Goal: Check status: Check status

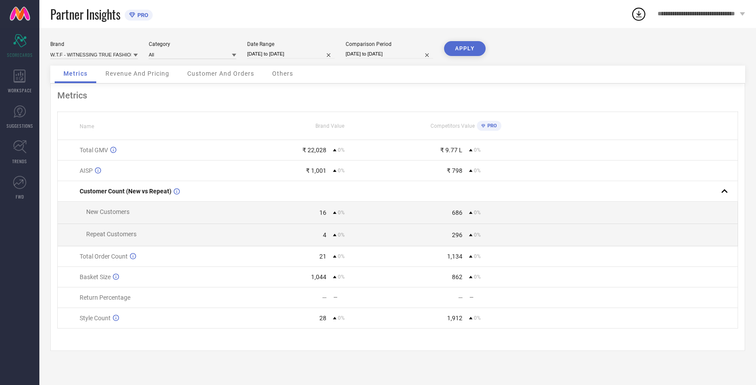
click at [466, 48] on button "APPLY" at bounding box center [465, 48] width 42 height 15
click at [113, 54] on input at bounding box center [94, 54] width 88 height 9
click at [75, 87] on span "HERE&NOW" at bounding box center [69, 87] width 28 height 6
type input "All"
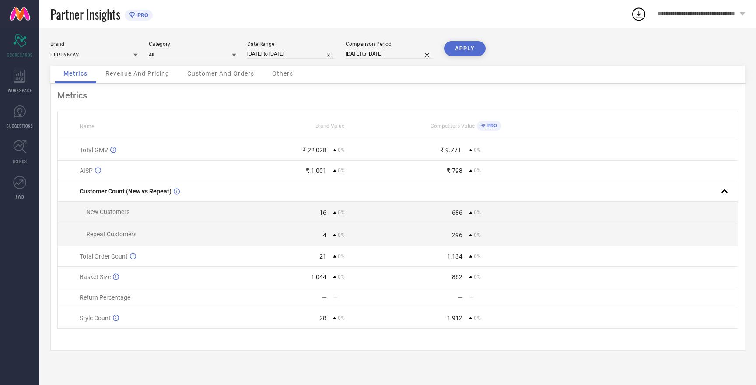
click at [466, 46] on button "APPLY" at bounding box center [465, 48] width 42 height 15
click at [93, 55] on input at bounding box center [94, 54] width 88 height 9
click at [73, 98] on span "ROADSTER" at bounding box center [68, 96] width 26 height 6
type input "All"
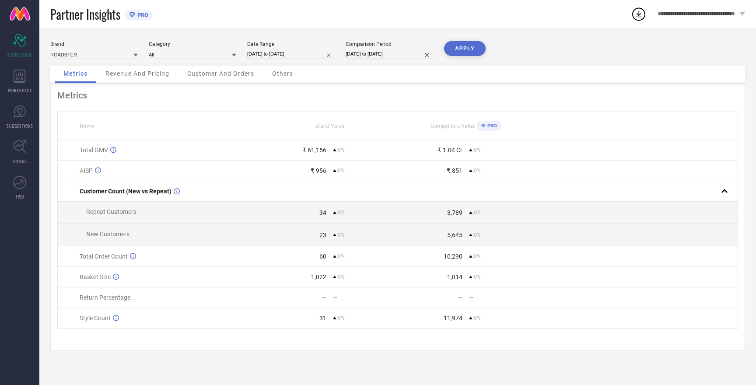
click at [467, 48] on button "APPLY" at bounding box center [465, 48] width 42 height 15
click at [87, 54] on input at bounding box center [94, 54] width 88 height 9
click at [84, 97] on span "MAST & HARBOUR" at bounding box center [76, 96] width 43 height 6
type input "All"
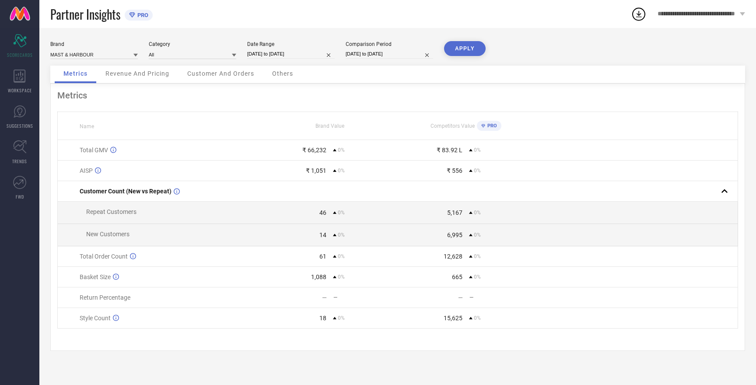
click at [459, 49] on button "APPLY" at bounding box center [465, 48] width 42 height 15
click at [91, 54] on input at bounding box center [94, 54] width 88 height 9
click at [94, 109] on span "W.T.F - WITNESSING TRUE FASHION" at bounding box center [94, 114] width 79 height 12
type input "All"
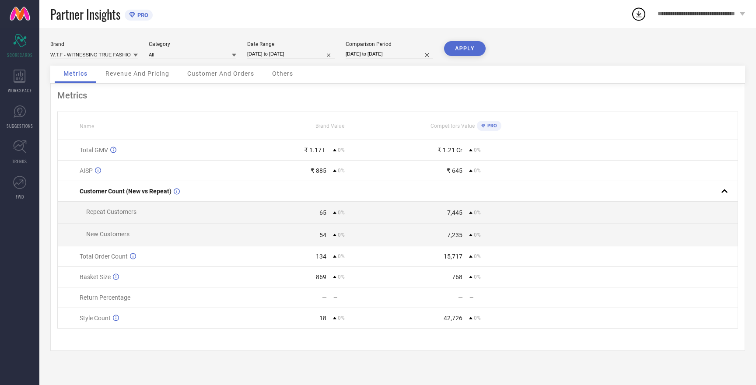
click at [468, 43] on button "APPLY" at bounding box center [465, 48] width 42 height 15
select select "7"
select select "2025"
select select "8"
select select "2025"
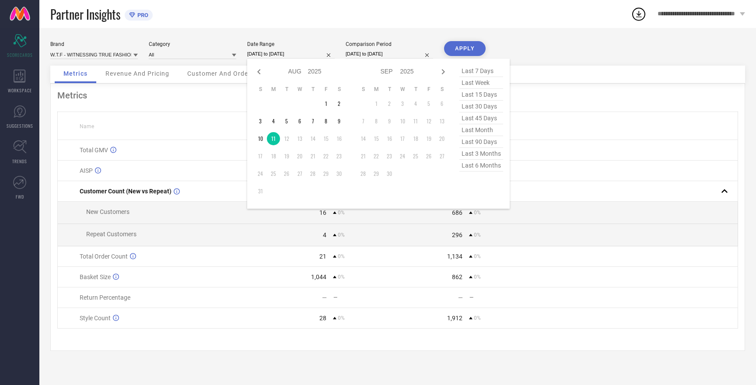
click at [268, 55] on input "[DATE] to [DATE]" at bounding box center [291, 53] width 88 height 9
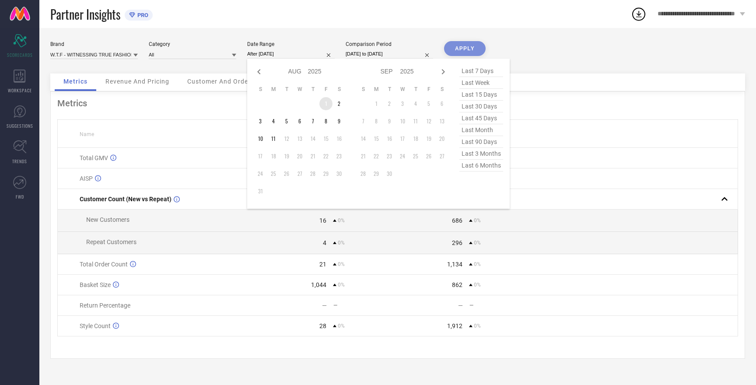
click at [327, 103] on td "1" at bounding box center [326, 103] width 13 height 13
type input "01-08-2025 to 11-08-2025"
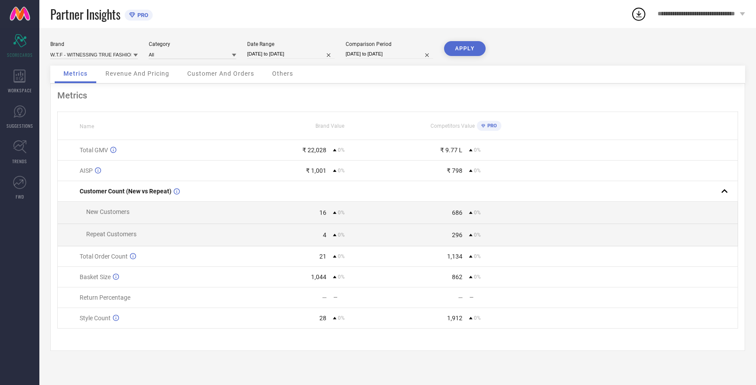
select select "7"
select select "2025"
select select "8"
select select "2025"
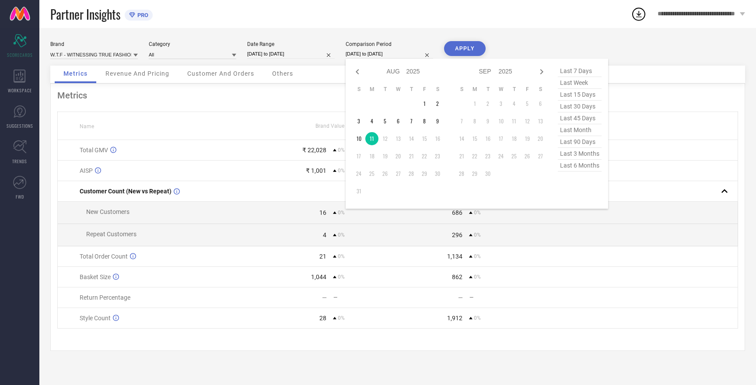
click at [373, 56] on input "[DATE] to [DATE]" at bounding box center [390, 53] width 88 height 9
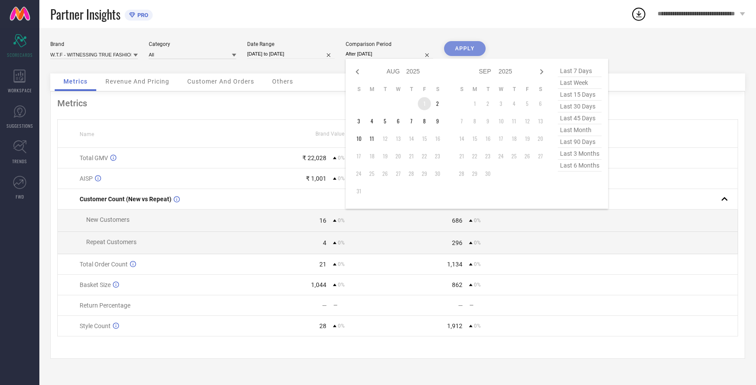
click at [422, 103] on td "1" at bounding box center [424, 103] width 13 height 13
type input "01-08-2025 to 11-08-2025"
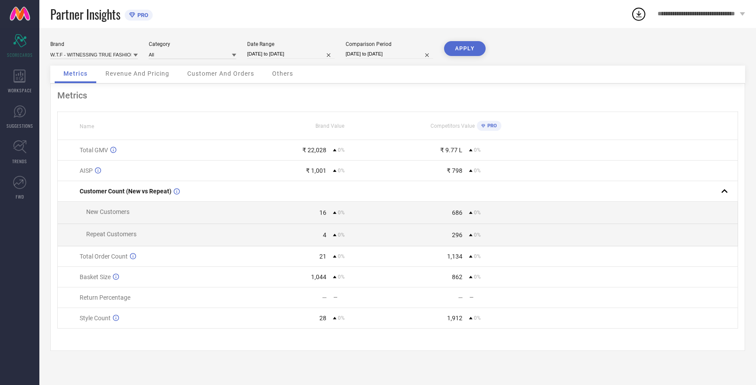
click at [464, 48] on button "APPLY" at bounding box center [465, 48] width 42 height 15
click at [112, 54] on input at bounding box center [94, 54] width 88 height 9
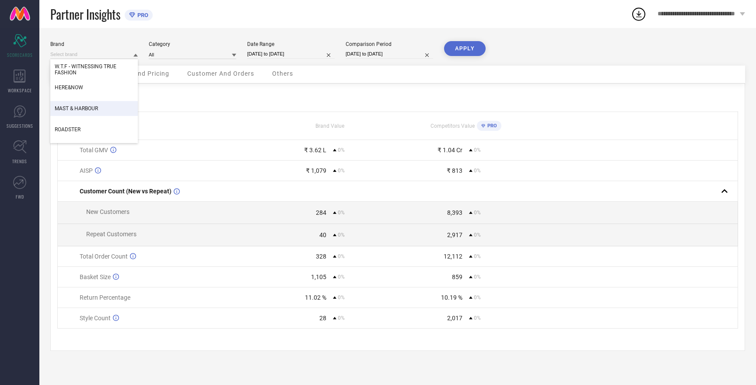
click at [85, 109] on span "MAST & HARBOUR" at bounding box center [76, 108] width 43 height 6
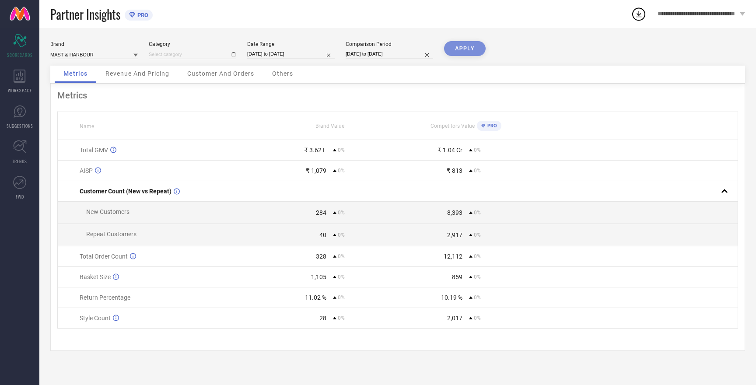
type input "All"
click at [461, 45] on button "APPLY" at bounding box center [465, 48] width 42 height 15
click at [462, 47] on button "APPLY" at bounding box center [465, 48] width 42 height 15
click at [363, 53] on input "01-08-2025 to 06-08-2025" at bounding box center [390, 53] width 88 height 9
select select "7"
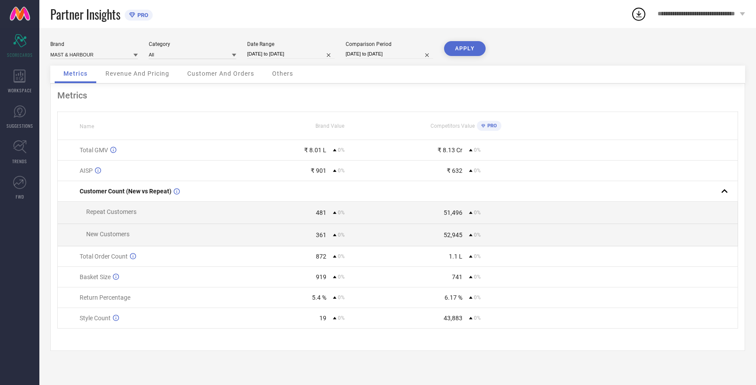
select select "2025"
select select "8"
select select "2025"
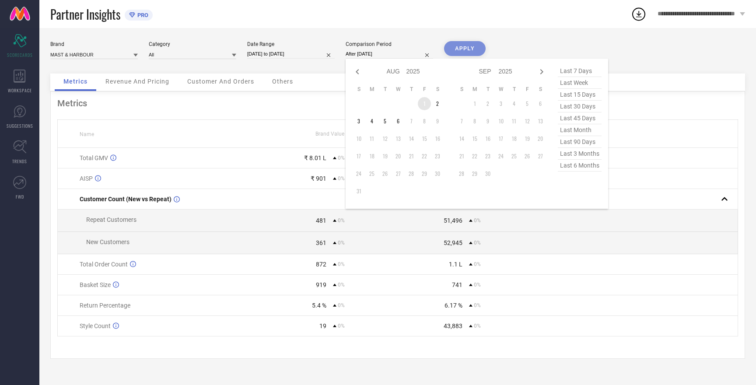
click at [427, 105] on td "1" at bounding box center [424, 103] width 13 height 13
type input "01-08-2025 to 01-08-2025"
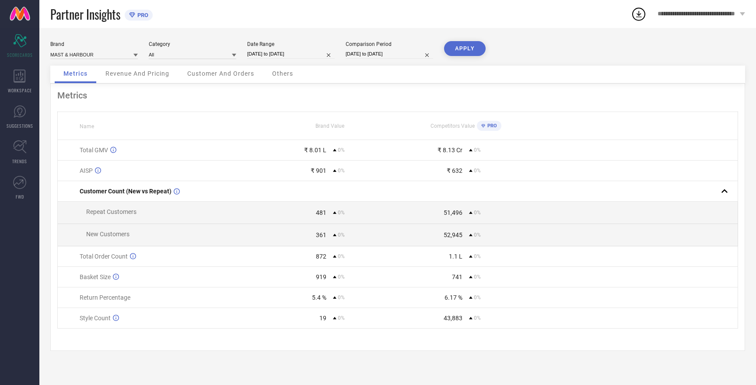
select select "7"
select select "2025"
select select "8"
select select "2025"
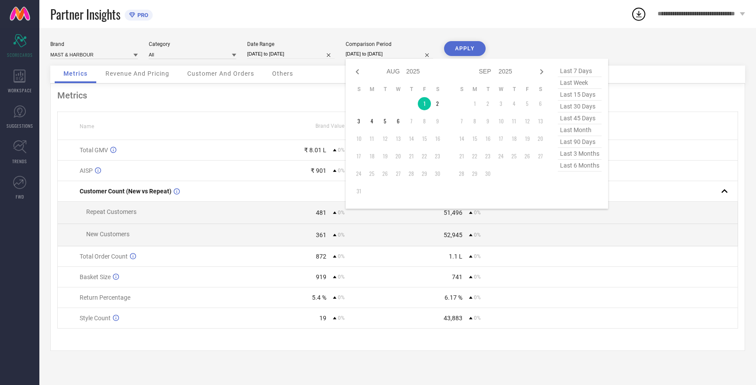
click at [389, 53] on input "01-08-2025 to 01-08-2025" at bounding box center [390, 53] width 88 height 9
click at [268, 49] on input "01-08-2025 to 06-08-2025" at bounding box center [291, 53] width 88 height 9
select select "7"
select select "2025"
select select "8"
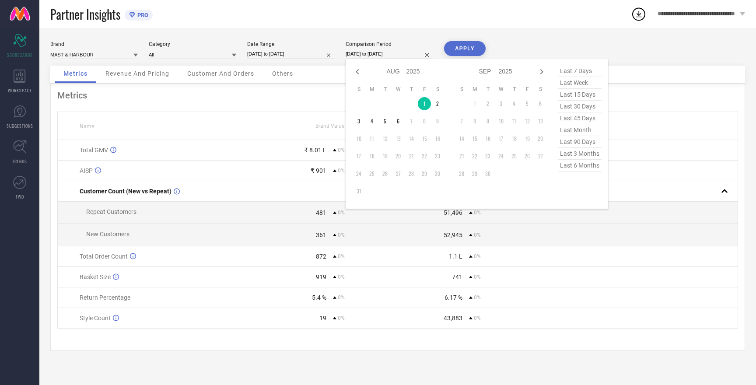
select select "2025"
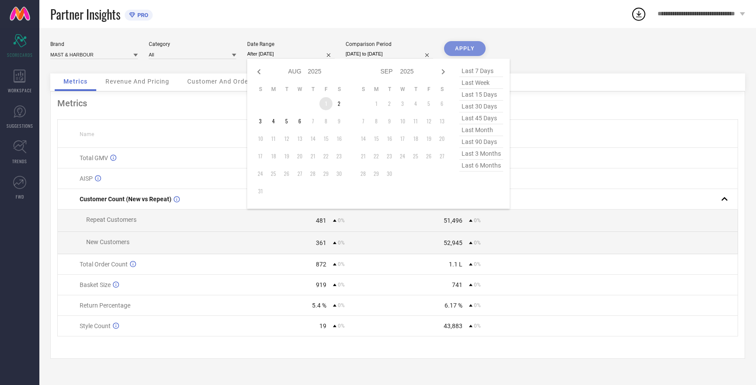
click at [327, 106] on td "1" at bounding box center [326, 103] width 13 height 13
type input "01-08-2025 to 01-08-2025"
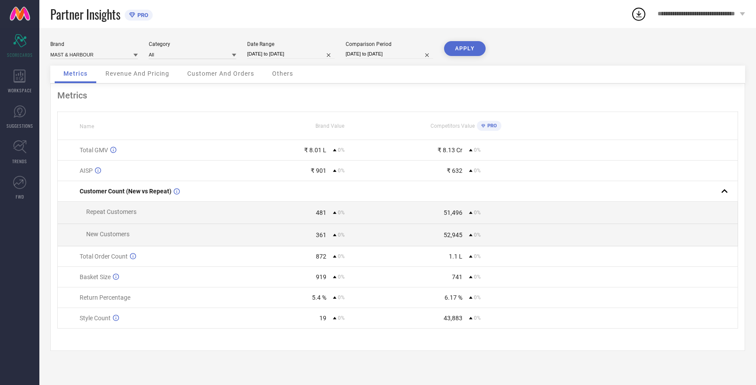
click at [466, 46] on button "APPLY" at bounding box center [465, 48] width 42 height 15
select select "7"
select select "2025"
select select "8"
select select "2025"
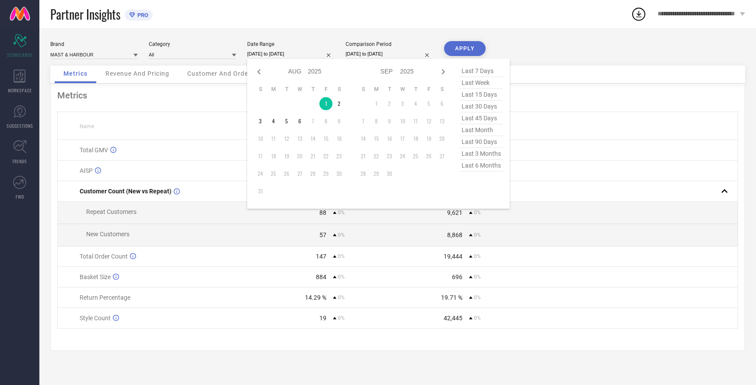
click at [281, 54] on input "01-08-2025 to 01-08-2025" at bounding box center [291, 53] width 88 height 9
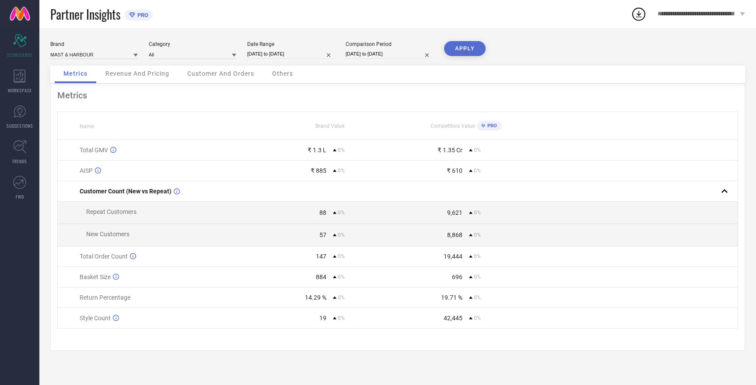
click at [371, 55] on input "01-08-2025 to 01-08-2025" at bounding box center [390, 53] width 88 height 9
select select "7"
select select "2025"
select select "8"
select select "2025"
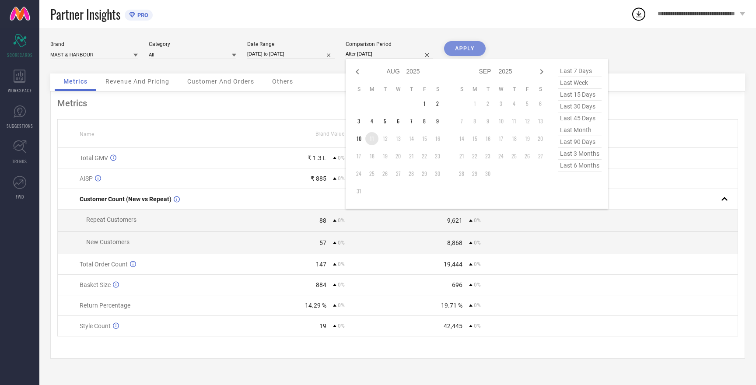
click at [374, 137] on td "11" at bounding box center [372, 138] width 13 height 13
type input "[DATE] to [DATE]"
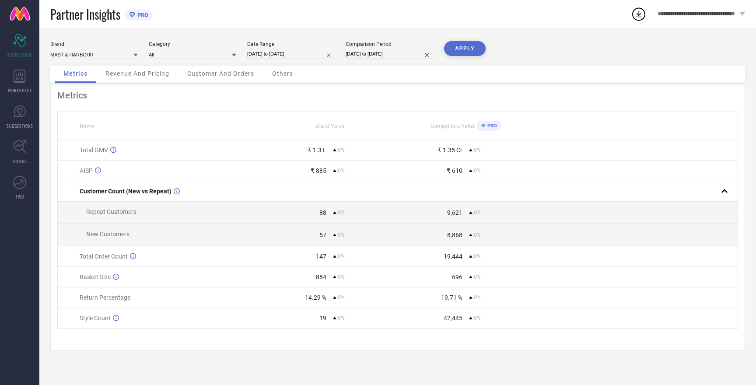
click at [285, 53] on input "01-08-2025 to 01-08-2025" at bounding box center [291, 53] width 88 height 9
select select "7"
select select "2025"
select select "8"
select select "2025"
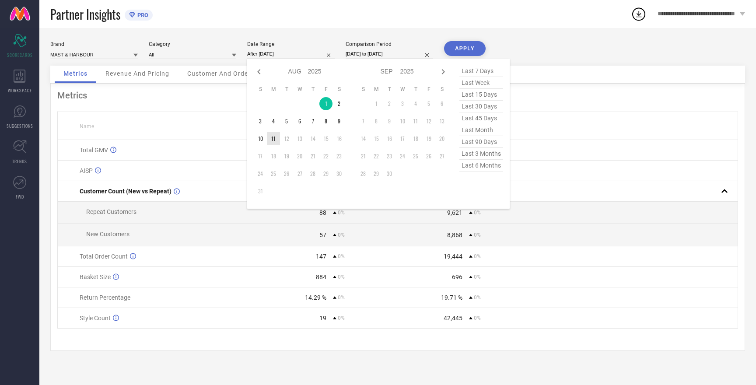
click at [274, 139] on td "11" at bounding box center [273, 138] width 13 height 13
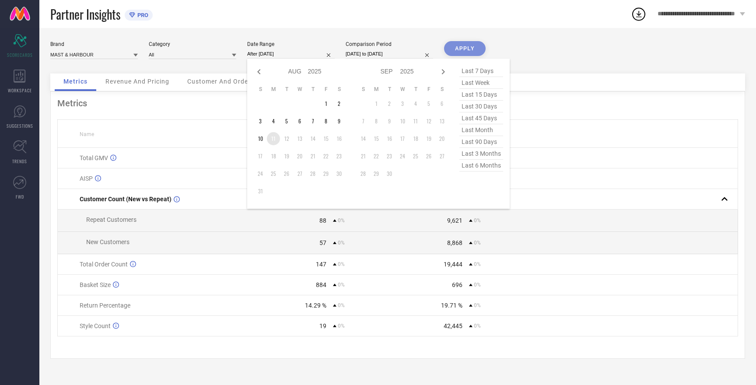
type input "[DATE] to [DATE]"
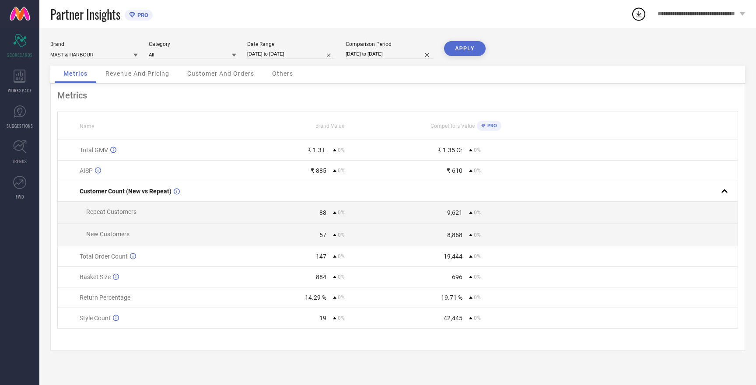
click at [459, 52] on button "APPLY" at bounding box center [465, 48] width 42 height 15
select select "7"
select select "2025"
select select "8"
select select "2025"
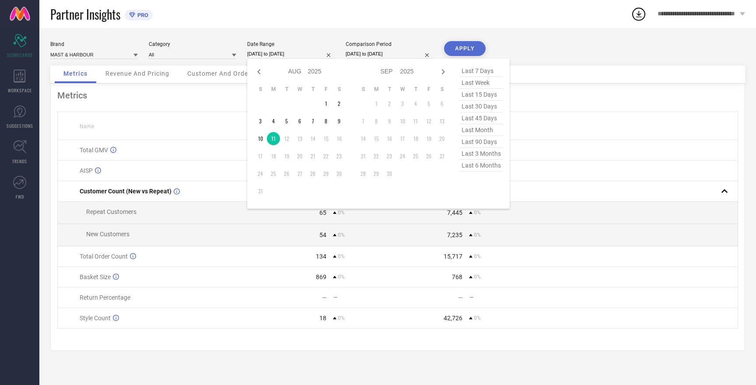
click at [281, 53] on input "[DATE] to [DATE]" at bounding box center [291, 53] width 88 height 9
select select "7"
select select "2025"
select select "8"
select select "2025"
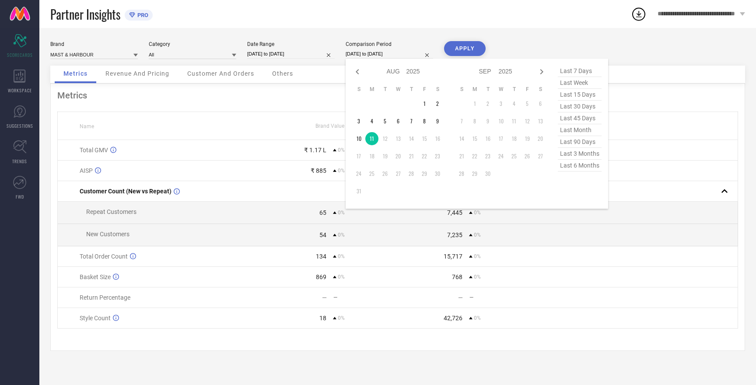
click at [356, 51] on input "[DATE] to [DATE]" at bounding box center [390, 53] width 88 height 9
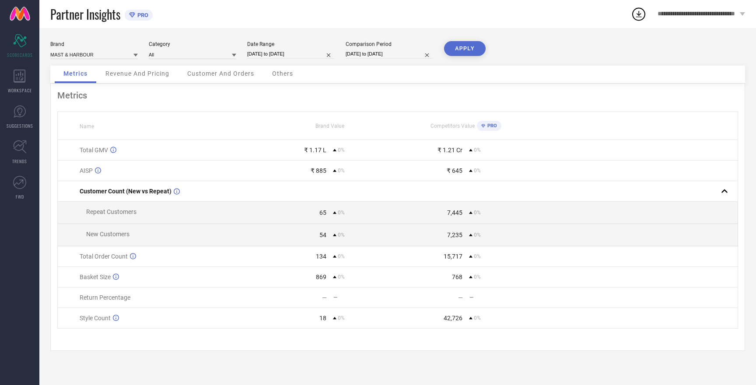
click at [470, 49] on button "APPLY" at bounding box center [465, 48] width 42 height 15
click at [270, 52] on input "[DATE] to [DATE]" at bounding box center [291, 53] width 88 height 9
select select "7"
select select "2025"
select select "8"
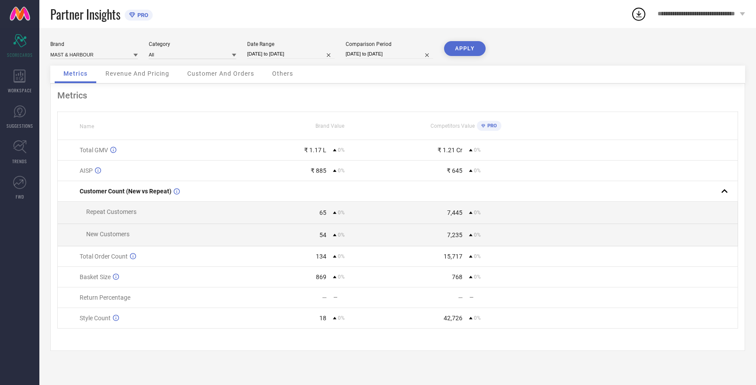
select select "2025"
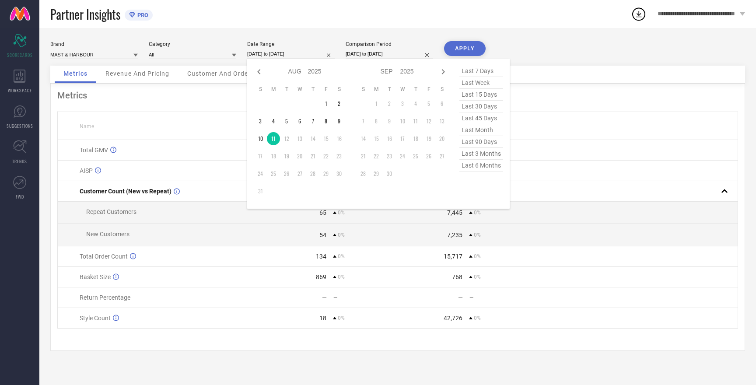
click at [270, 52] on input "[DATE] to [DATE]" at bounding box center [291, 53] width 88 height 9
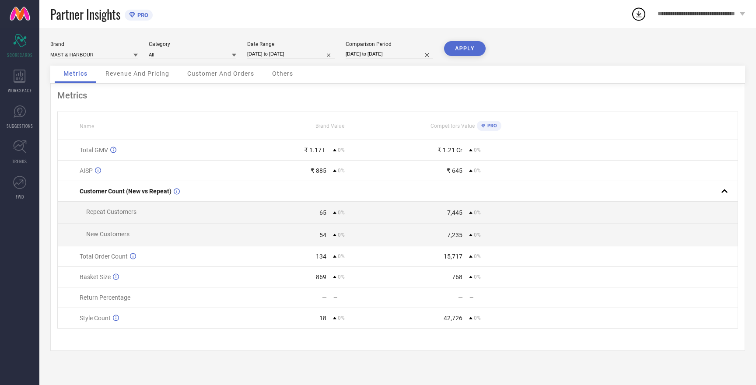
click at [326, 18] on div "Partner Insights PRO" at bounding box center [340, 14] width 581 height 28
click at [101, 55] on input at bounding box center [94, 54] width 88 height 9
click at [97, 56] on input at bounding box center [94, 54] width 88 height 9
click at [80, 83] on span "HERE&NOW" at bounding box center [69, 81] width 28 height 6
type input "All"
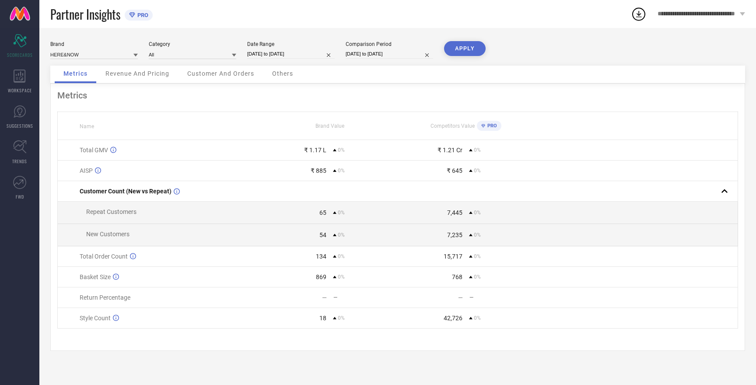
click at [464, 48] on button "APPLY" at bounding box center [465, 48] width 42 height 15
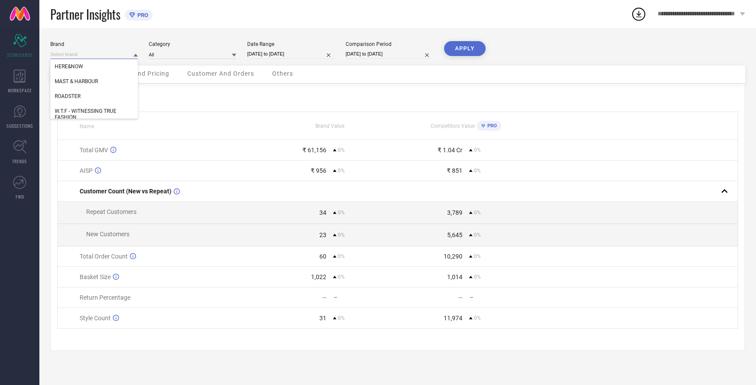
click at [73, 56] on input at bounding box center [94, 54] width 88 height 9
click at [72, 96] on span "ROADSTER" at bounding box center [68, 96] width 26 height 6
type input "All"
click at [472, 41] on button "APPLY" at bounding box center [465, 48] width 42 height 15
click at [73, 54] on input at bounding box center [94, 54] width 88 height 9
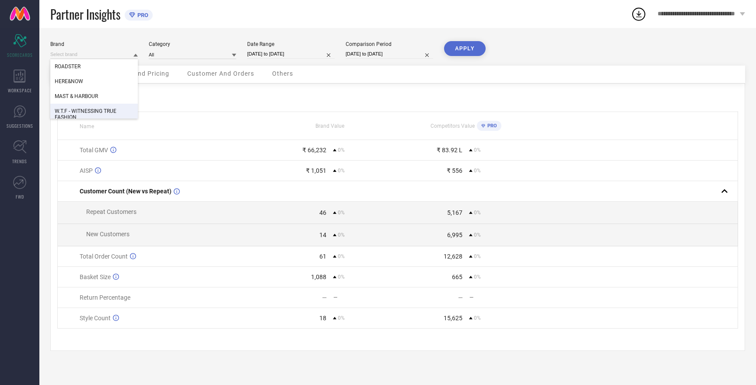
click at [82, 112] on span "W.T.F - WITNESSING TRUE FASHION" at bounding box center [94, 114] width 79 height 12
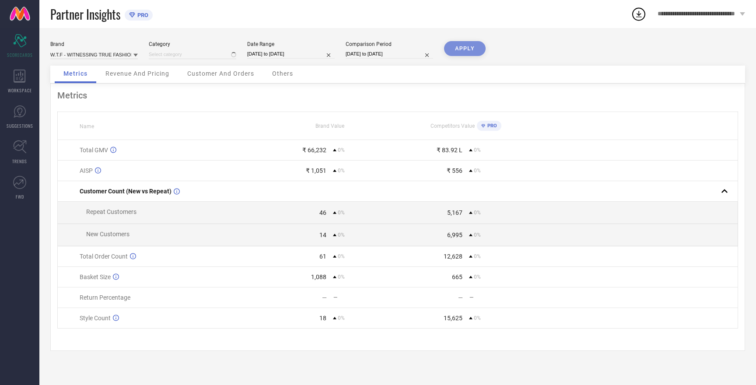
type input "All"
click at [464, 46] on button "APPLY" at bounding box center [465, 48] width 42 height 15
